Goal: Find specific page/section: Find specific page/section

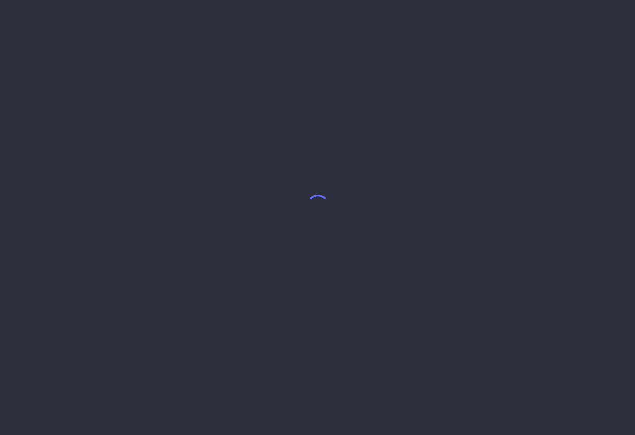
select select "7"
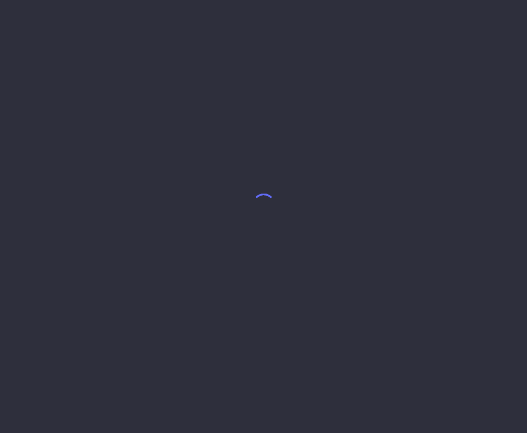
select select "7"
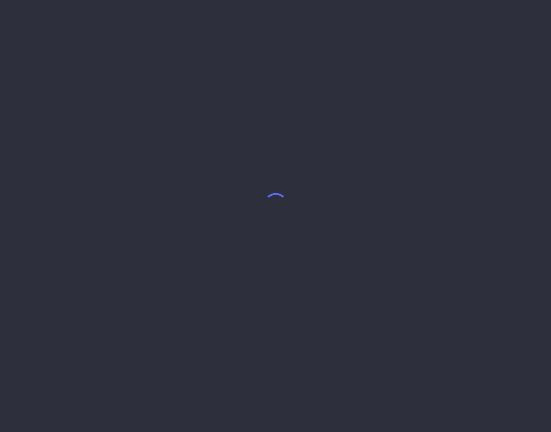
select select "7"
